Goal: Transaction & Acquisition: Purchase product/service

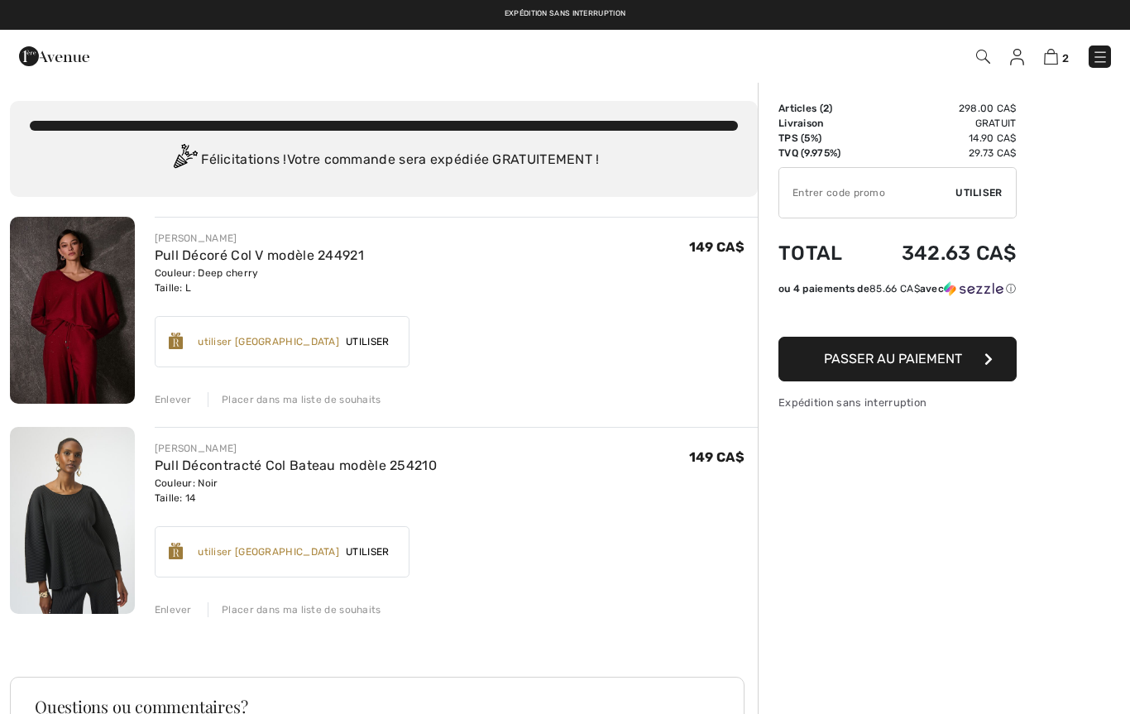
click at [98, 560] on img at bounding box center [72, 520] width 125 height 187
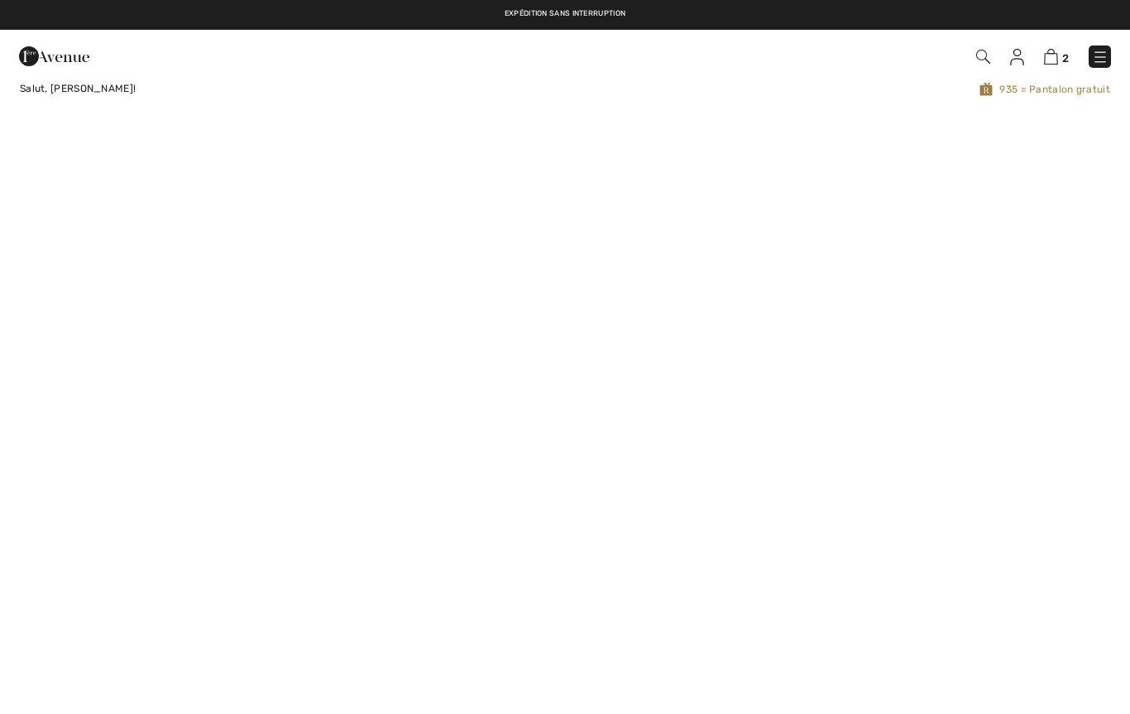
checkbox input "true"
click at [1099, 51] on img at bounding box center [1100, 57] width 17 height 17
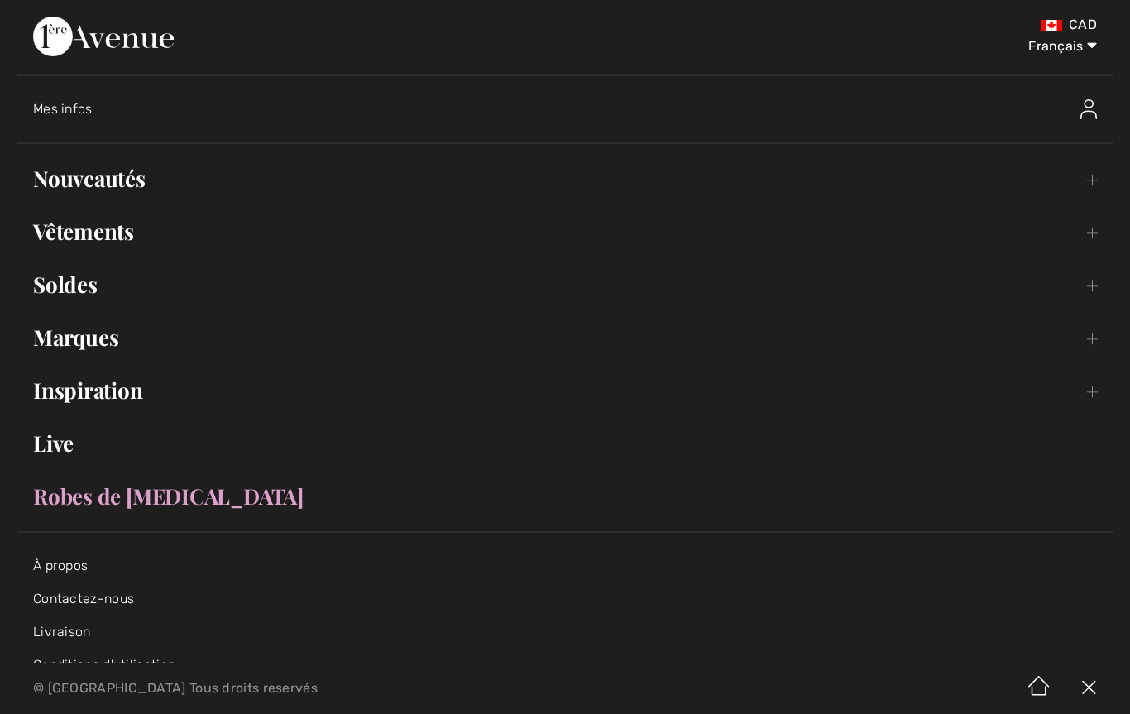
click at [99, 240] on link "Vêtements Toggle submenu" at bounding box center [565, 231] width 1097 height 36
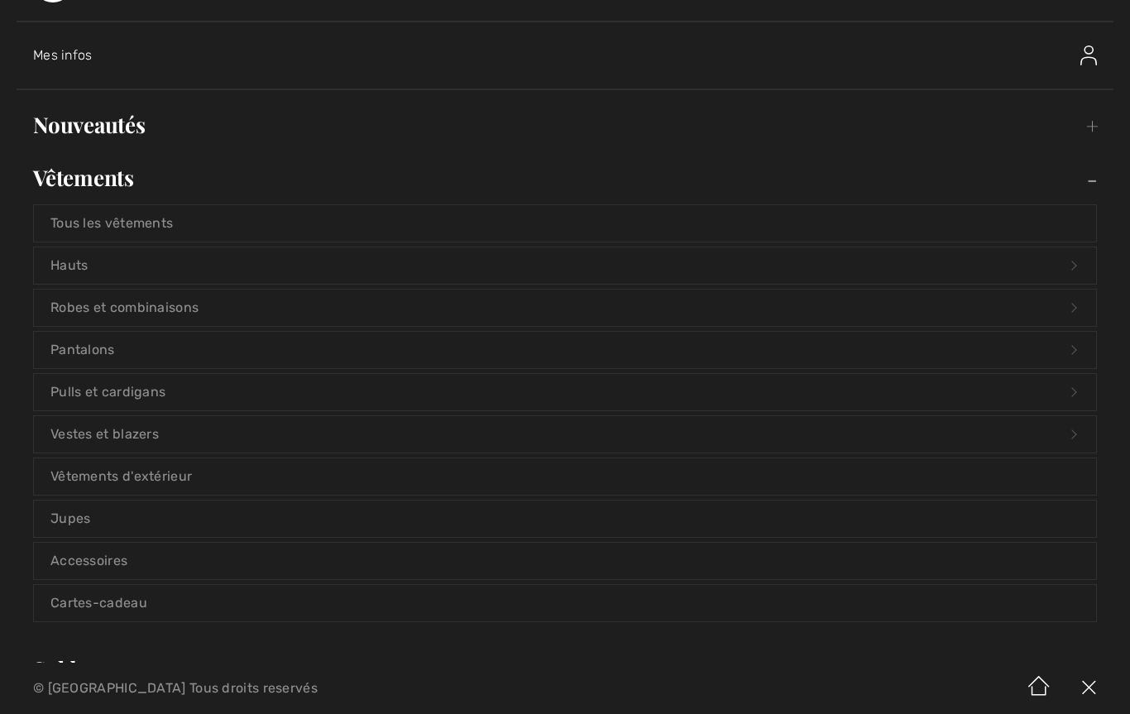
scroll to position [55, 0]
click at [168, 471] on link "Vêtements d'extérieur" at bounding box center [565, 475] width 1062 height 36
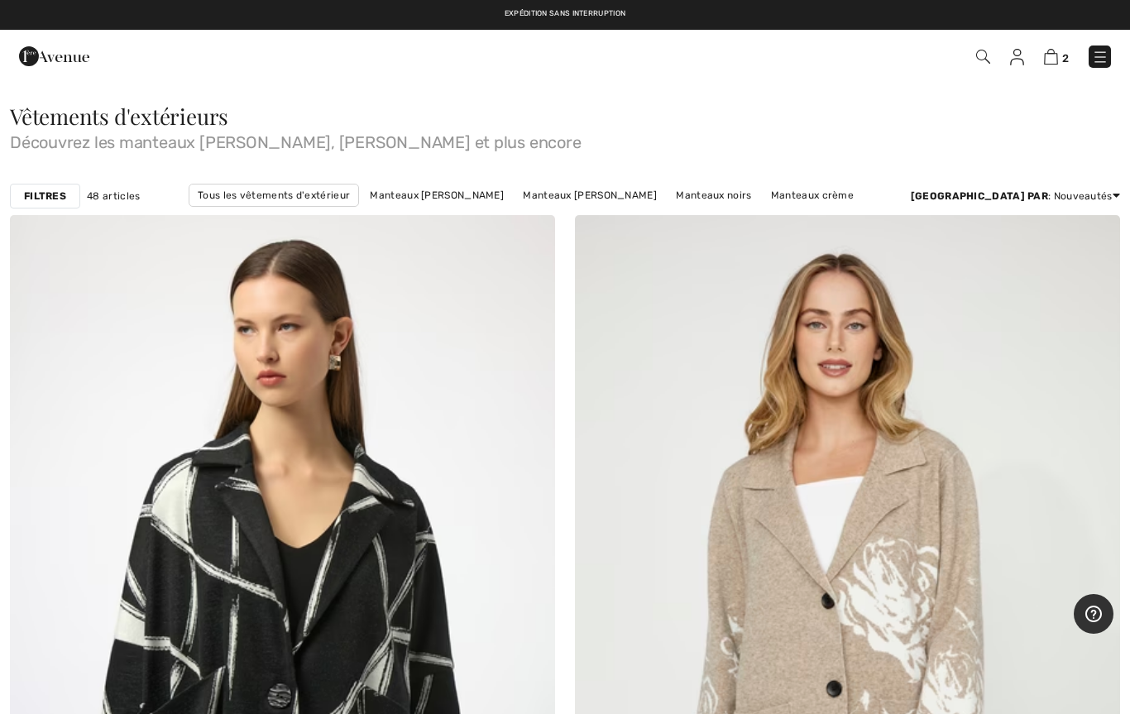
click at [50, 196] on strong "Filtres" at bounding box center [45, 196] width 42 height 15
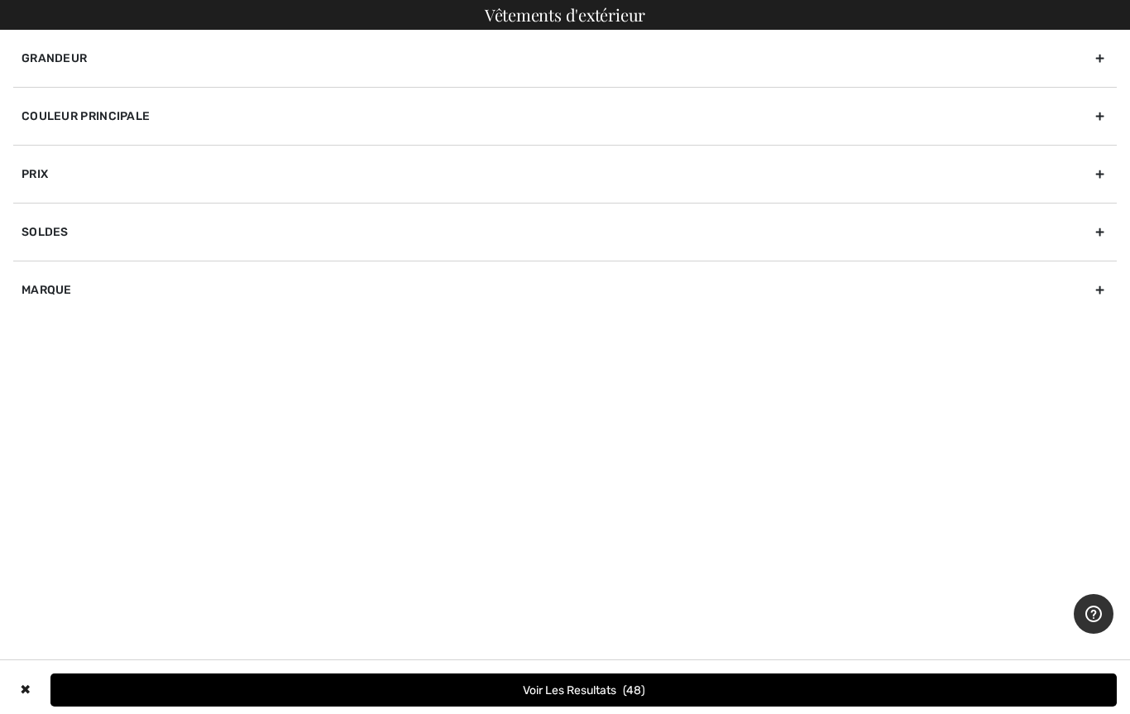
click at [62, 292] on div "Marque" at bounding box center [565, 290] width 1104 height 58
click at [34, 325] on input"] "[PERSON_NAME]" at bounding box center [28, 326] width 12 height 12
checkbox input"] "true"
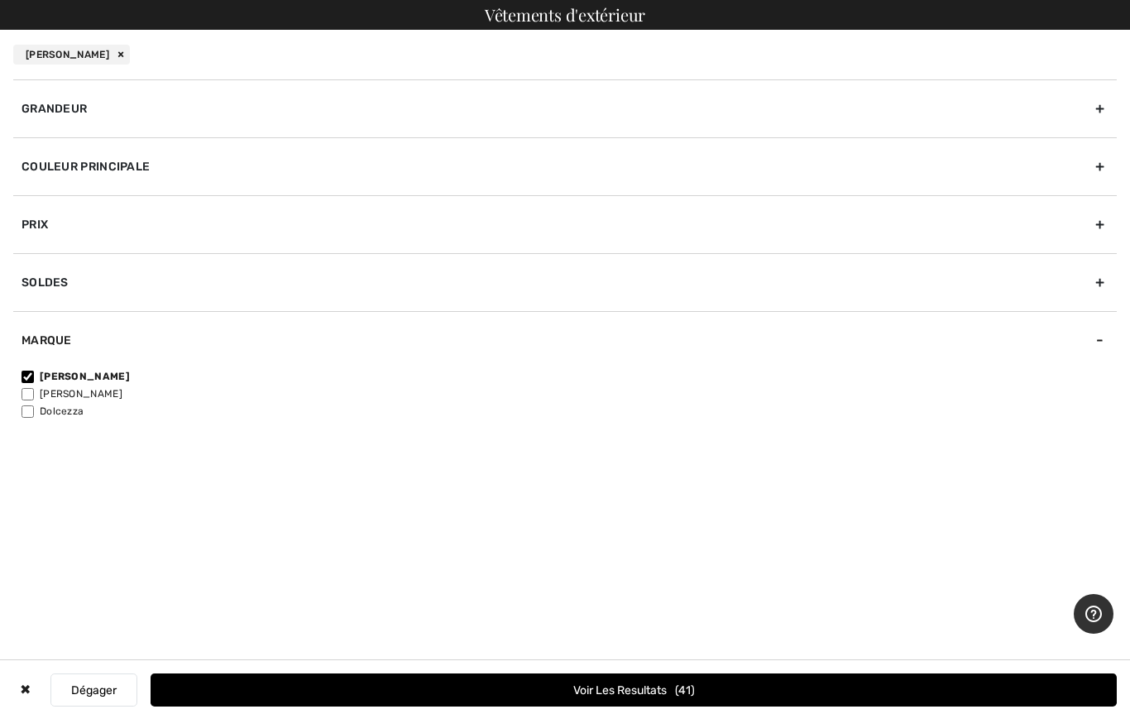
click at [673, 691] on button "Voir les resultats 41" at bounding box center [634, 689] width 966 height 33
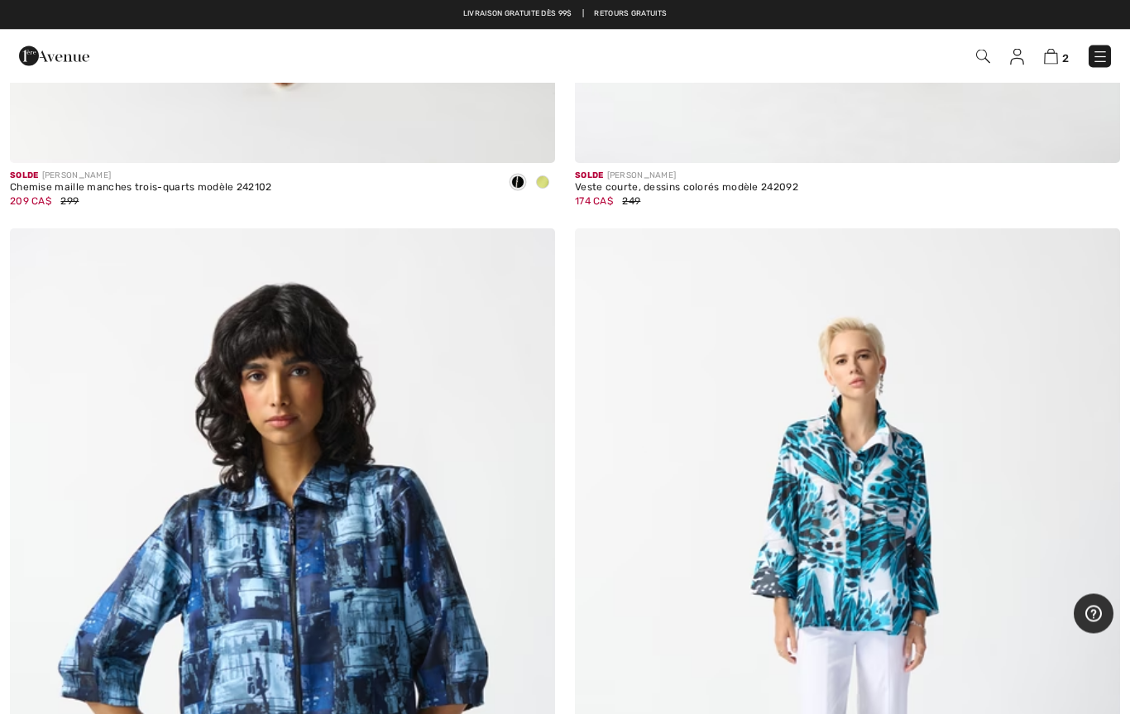
scroll to position [14450, 0]
